Goal: Task Accomplishment & Management: Manage account settings

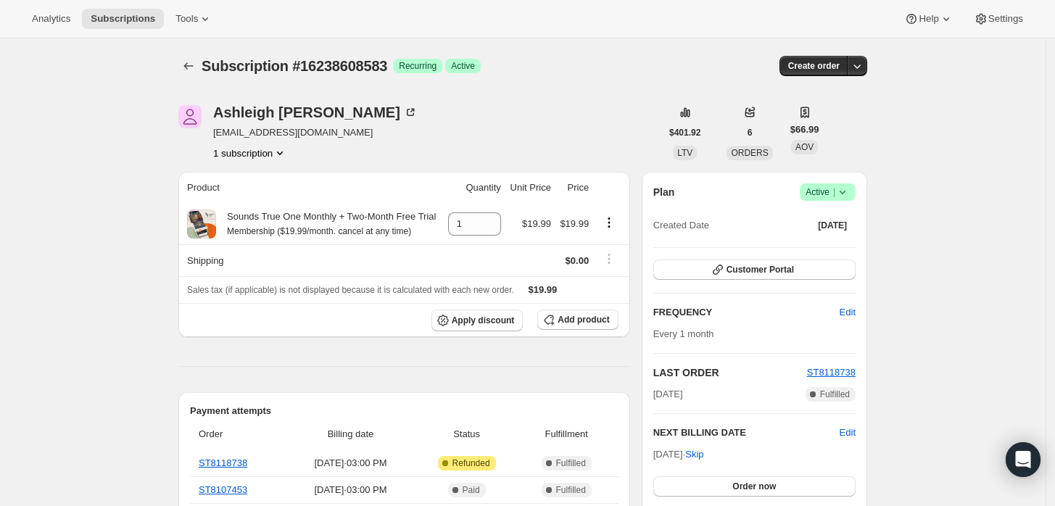
click at [850, 191] on icon at bounding box center [843, 192] width 15 height 15
click at [825, 239] on span "Cancel subscription" at bounding box center [833, 244] width 82 height 11
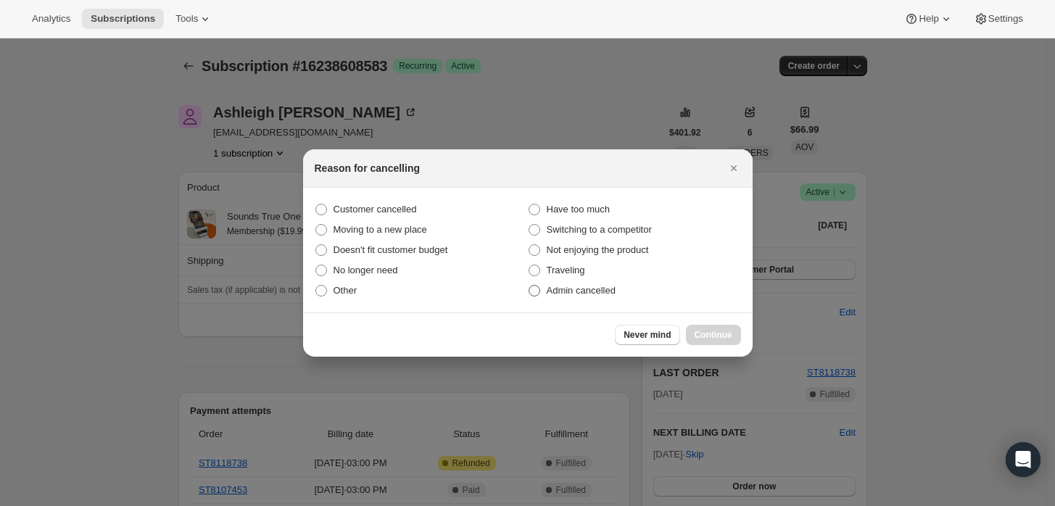
click at [583, 288] on span "Admin cancelled" at bounding box center [581, 290] width 69 height 11
click at [530, 286] on input "Admin cancelled" at bounding box center [529, 285] width 1 height 1
radio input "true"
click at [691, 331] on button "Continue" at bounding box center [713, 335] width 55 height 20
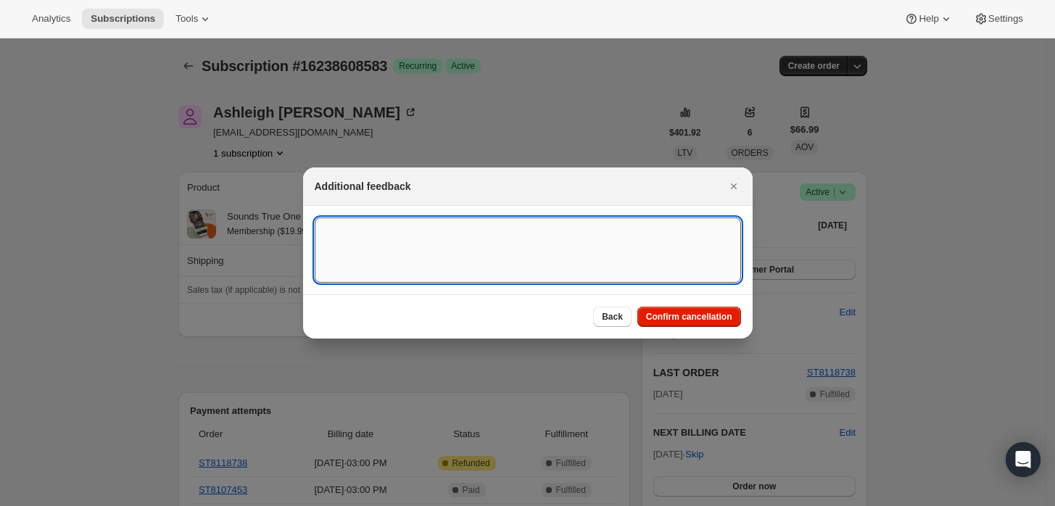
click at [615, 275] on textarea ":rbh:" at bounding box center [528, 250] width 427 height 65
type textarea "Customer requested cancellation and refund."
click at [699, 315] on span "Confirm cancellation" at bounding box center [689, 317] width 86 height 12
